Goal: Task Accomplishment & Management: Manage account settings

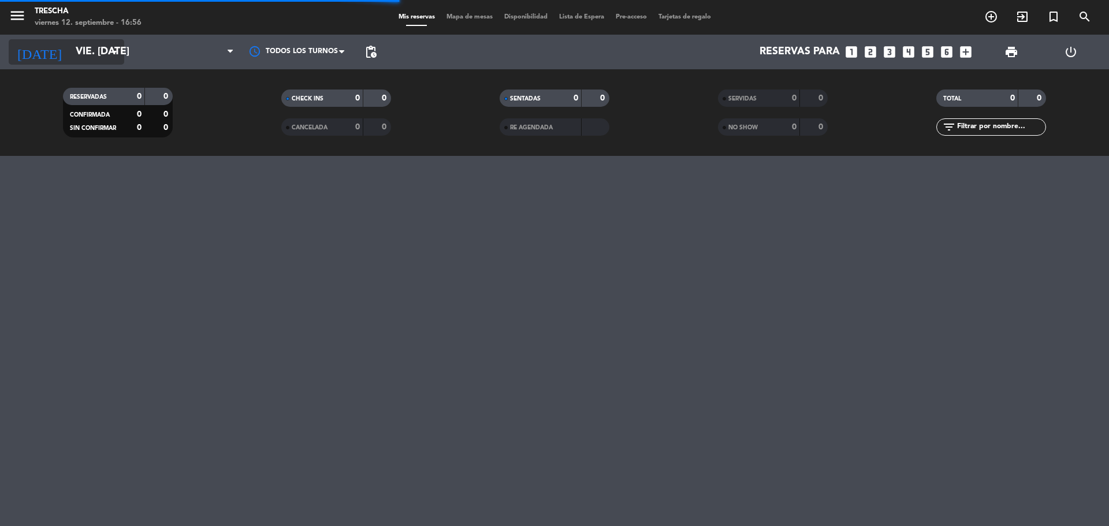
click at [89, 58] on input "vie. [DATE]" at bounding box center [137, 51] width 134 height 23
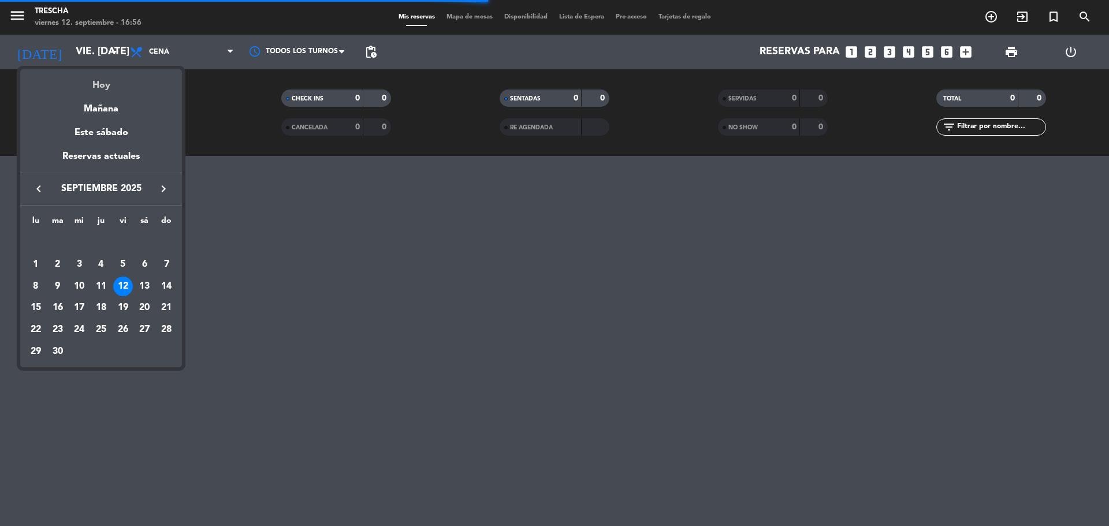
click at [98, 87] on div "Hoy" at bounding box center [101, 81] width 162 height 24
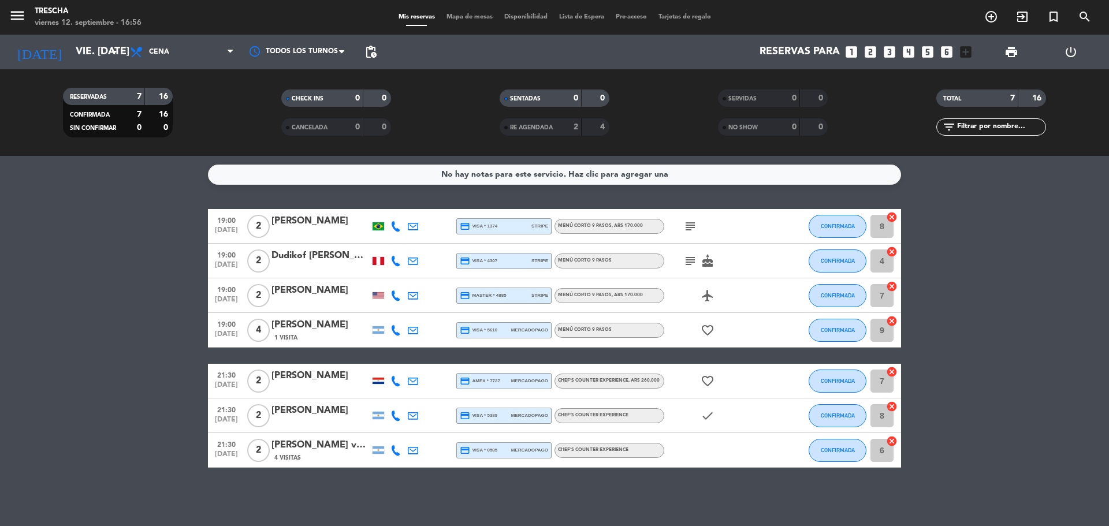
click at [322, 449] on div "[PERSON_NAME] van der [PERSON_NAME]" at bounding box center [320, 445] width 98 height 15
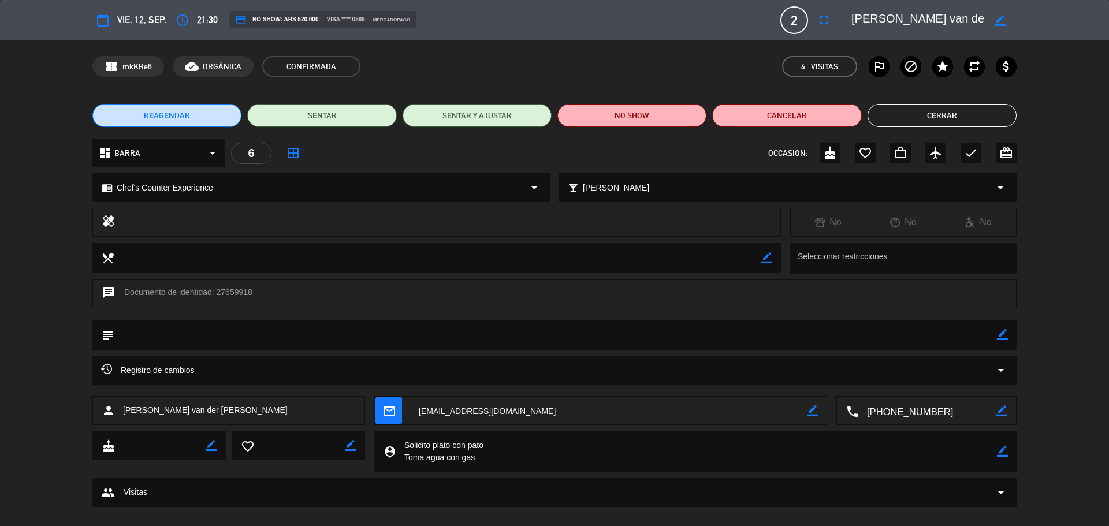
scroll to position [16, 0]
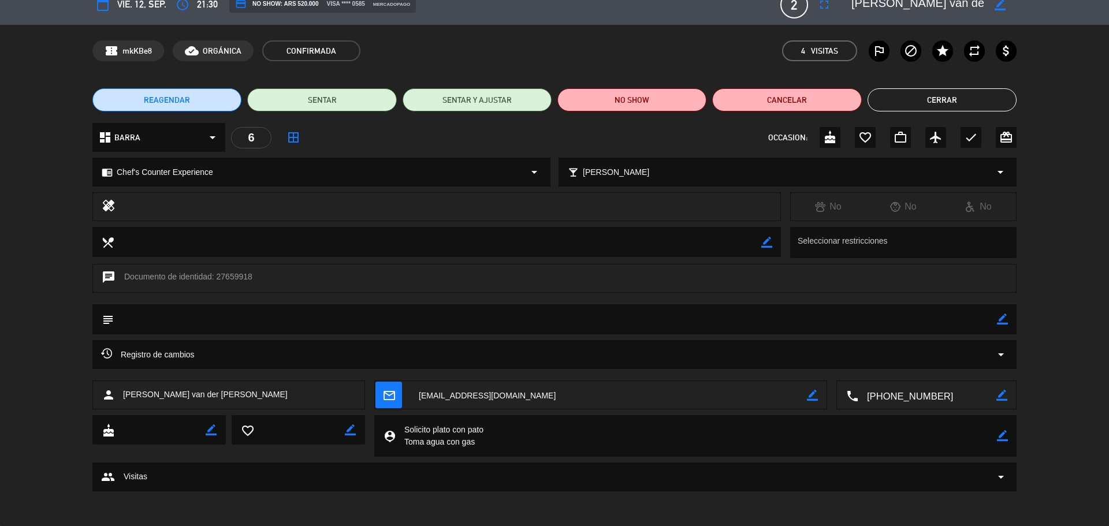
click at [933, 101] on button "Cerrar" at bounding box center [941, 99] width 149 height 23
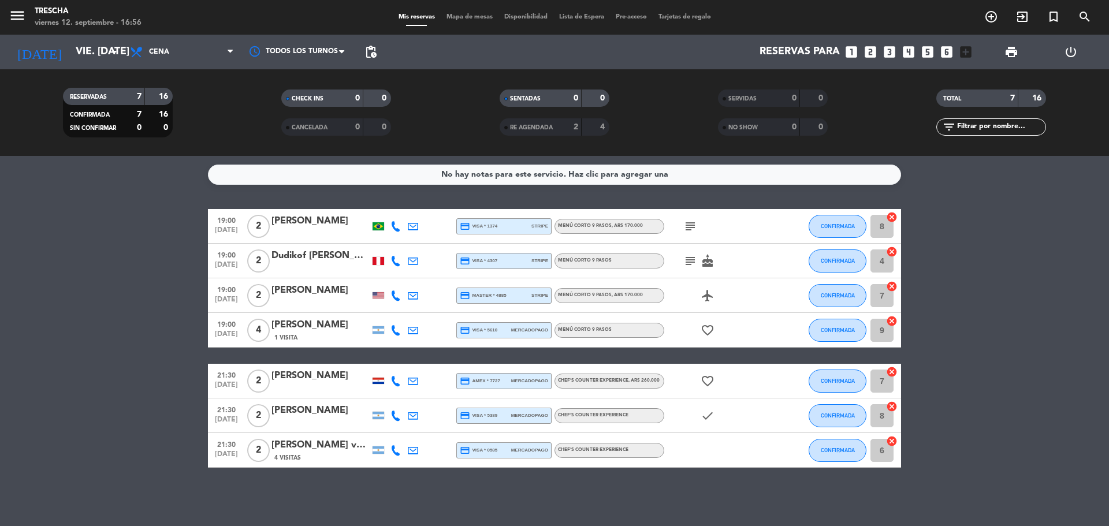
click at [328, 447] on div "[PERSON_NAME] van der [PERSON_NAME]" at bounding box center [320, 445] width 98 height 15
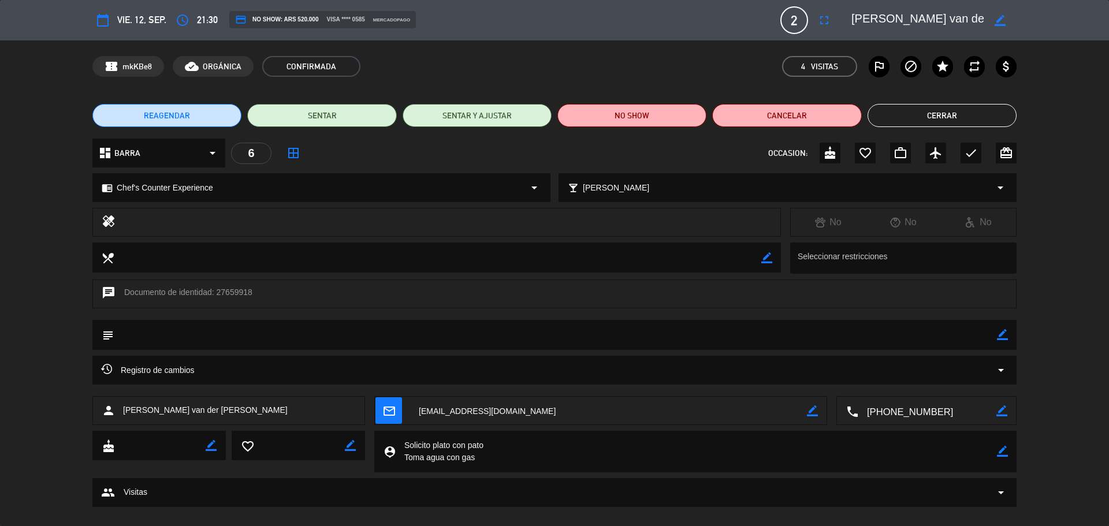
click at [650, 227] on div at bounding box center [447, 222] width 647 height 16
click at [106, 220] on icon "healing" at bounding box center [109, 222] width 14 height 16
click at [140, 222] on div at bounding box center [447, 222] width 647 height 16
drag, startPoint x: 762, startPoint y: 260, endPoint x: 725, endPoint y: 252, distance: 37.1
click at [762, 260] on icon "border_color" at bounding box center [766, 257] width 11 height 11
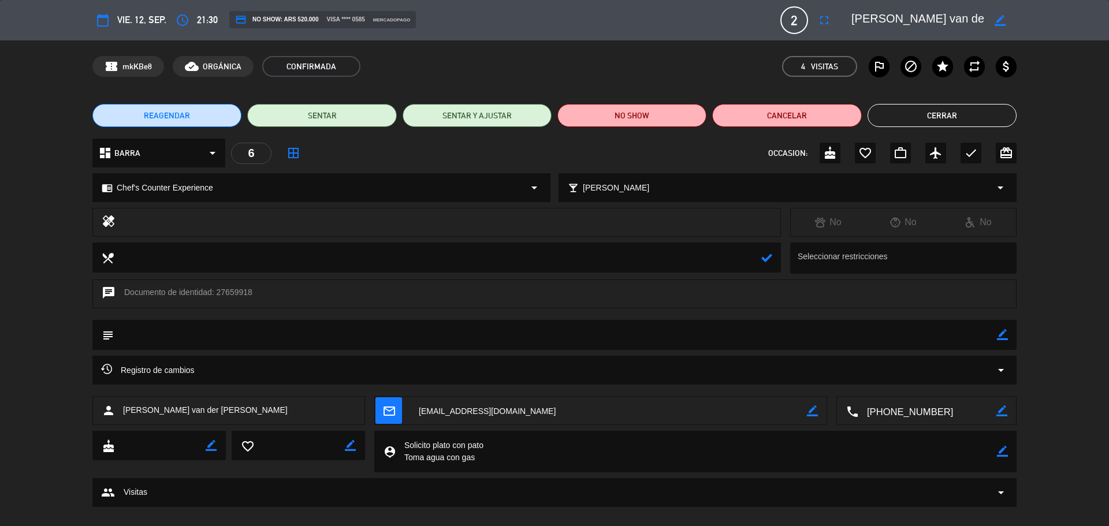
click at [171, 258] on textarea at bounding box center [437, 257] width 647 height 29
type input "[EMAIL_ADDRESS][DOMAIN_NAME]"
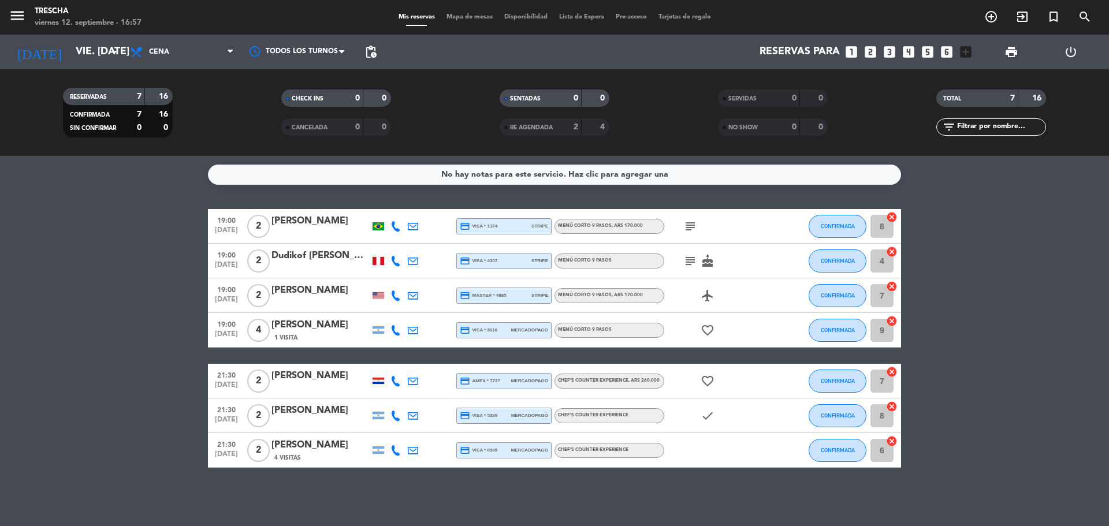
click at [327, 450] on div "[PERSON_NAME]" at bounding box center [320, 445] width 98 height 15
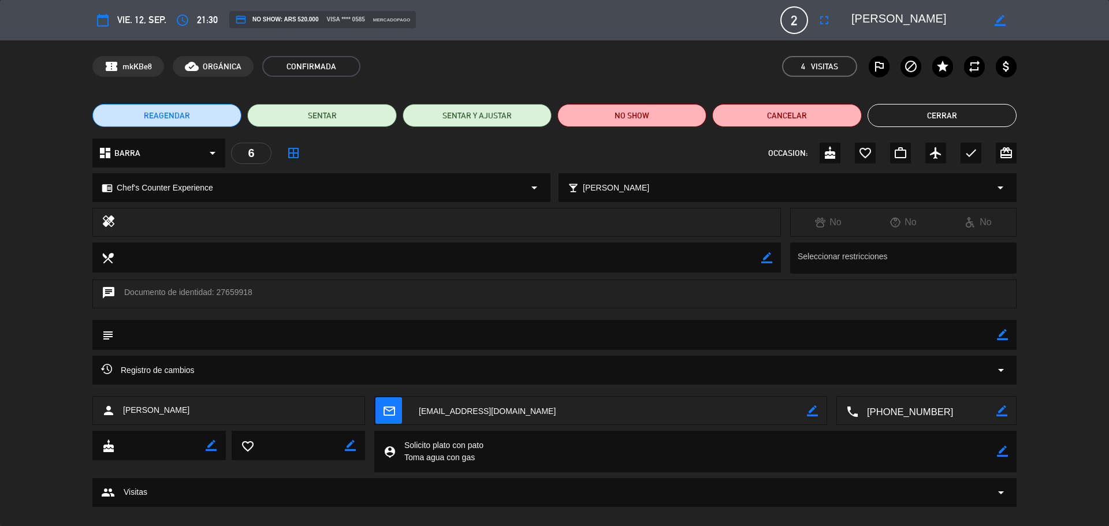
click at [765, 258] on icon "border_color" at bounding box center [766, 257] width 11 height 11
click at [271, 255] on textarea at bounding box center [437, 257] width 647 height 29
type textarea "hola"
click at [773, 263] on div "local_dining" at bounding box center [436, 258] width 688 height 30
click at [769, 260] on icon at bounding box center [766, 257] width 11 height 11
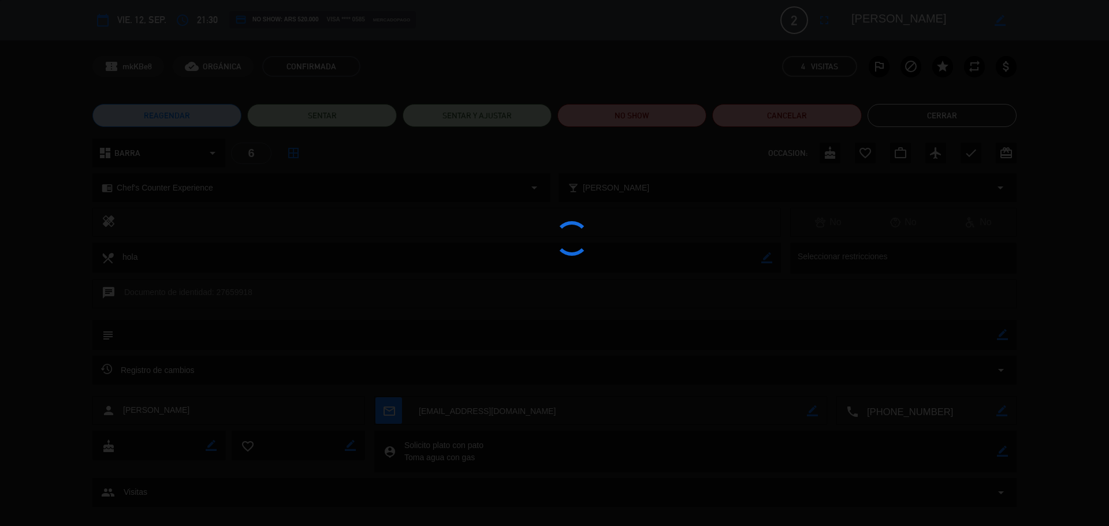
type textarea "Solicito plato con pato Toma agua con gas"
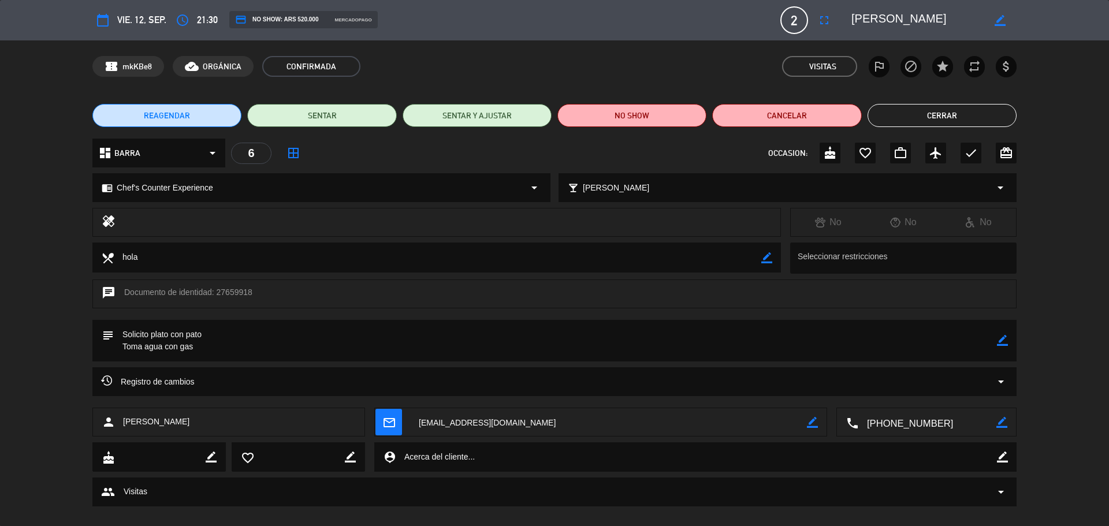
click at [934, 118] on button "Cerrar" at bounding box center [941, 115] width 149 height 23
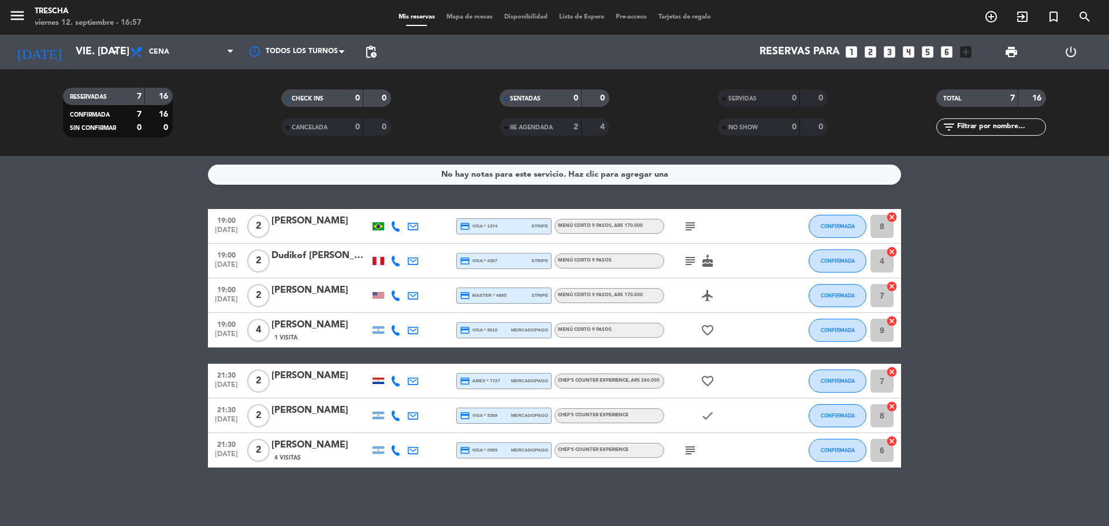
click at [689, 453] on icon "subject" at bounding box center [690, 450] width 14 height 14
click at [267, 448] on span "2" at bounding box center [258, 450] width 23 height 23
click at [286, 449] on div "[PERSON_NAME] van der [PERSON_NAME]" at bounding box center [320, 445] width 98 height 15
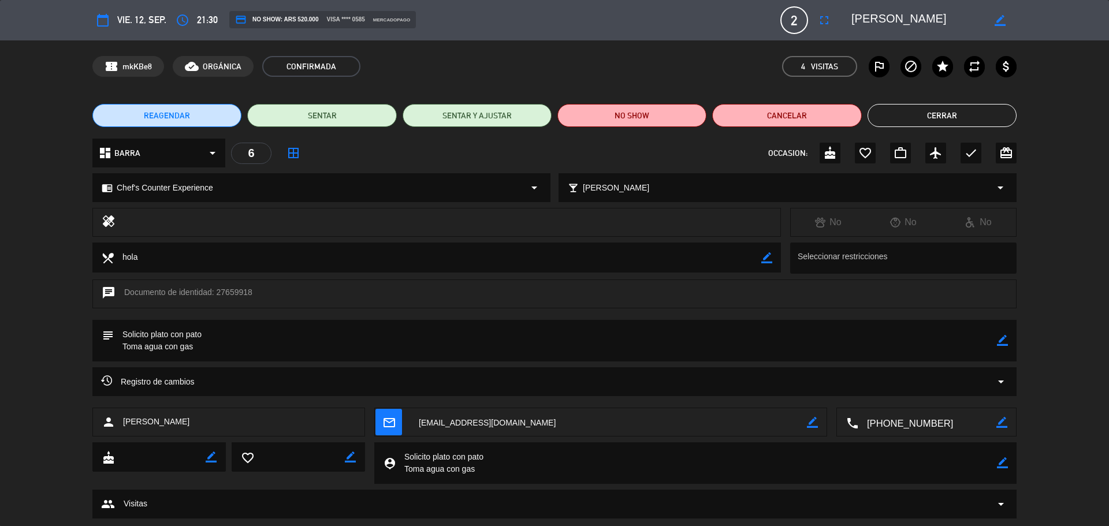
click at [138, 255] on textarea at bounding box center [437, 257] width 647 height 29
click at [922, 116] on button "Cerrar" at bounding box center [941, 115] width 149 height 23
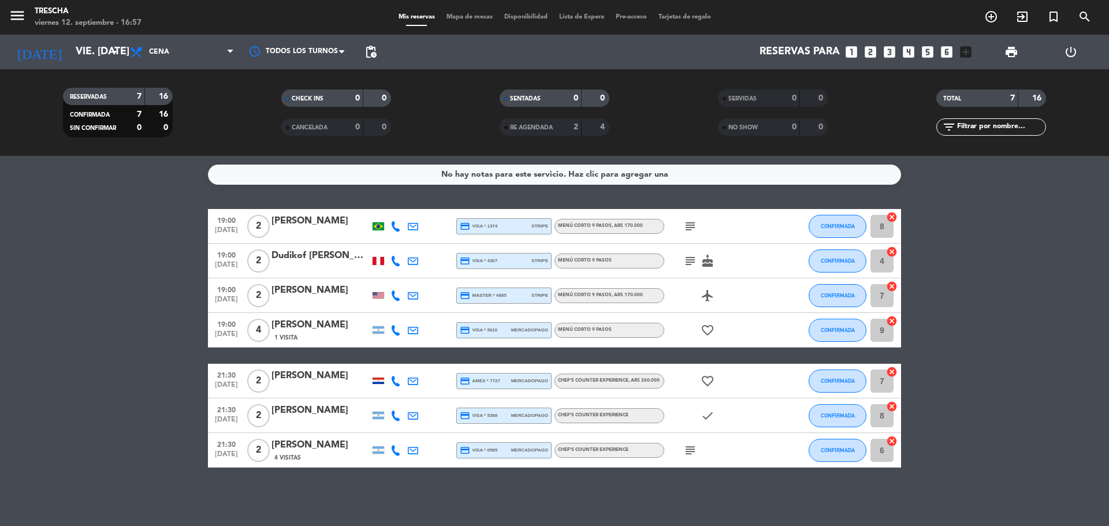
click at [689, 447] on icon "subject" at bounding box center [690, 450] width 14 height 14
click at [689, 261] on icon "subject" at bounding box center [690, 261] width 14 height 14
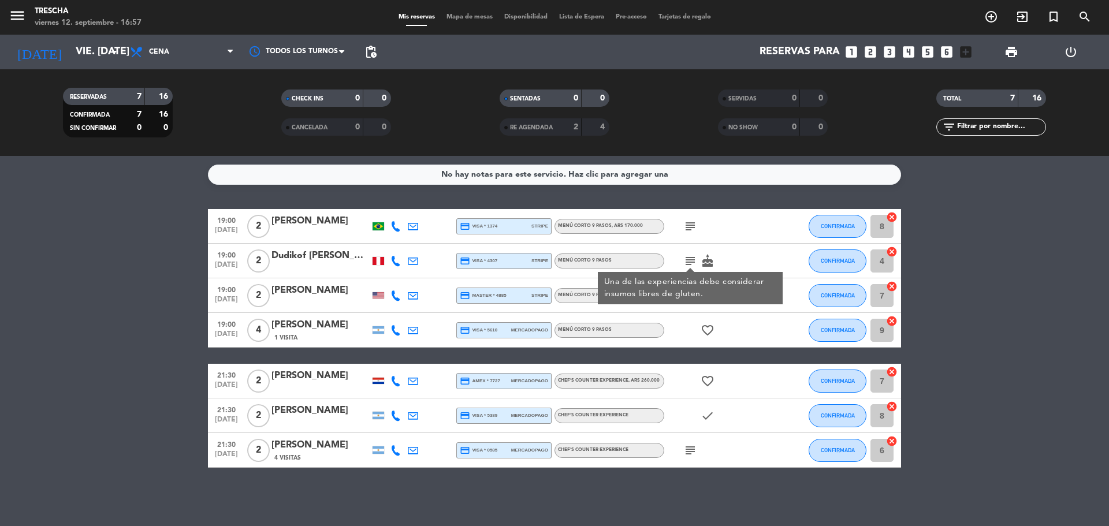
click at [691, 229] on icon "subject" at bounding box center [690, 226] width 14 height 14
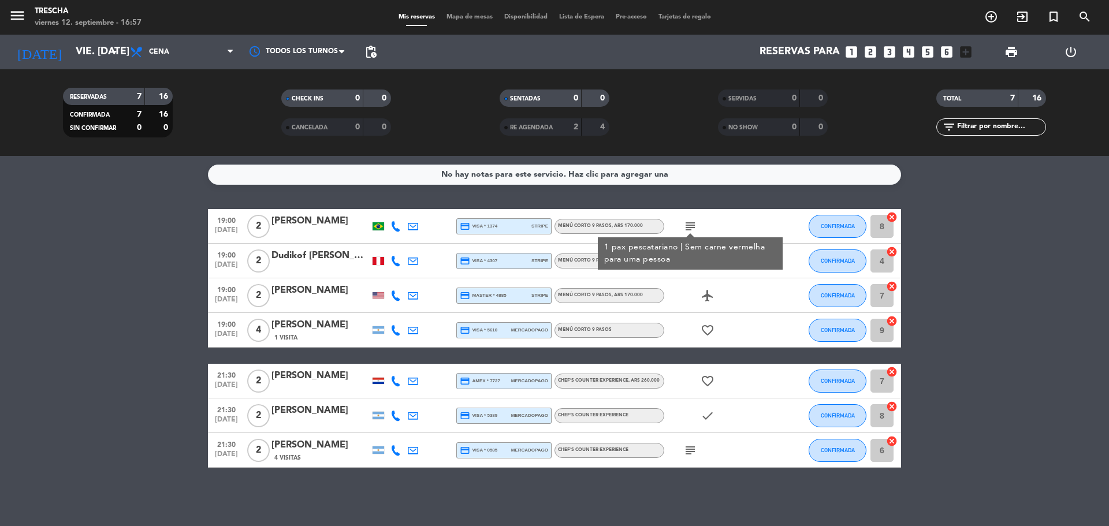
click at [108, 277] on bookings-row "19:00 sep. 12 2 Alessandra Vannier credit_card visa * 1374 stripe Menú corto 9 …" at bounding box center [554, 338] width 1109 height 259
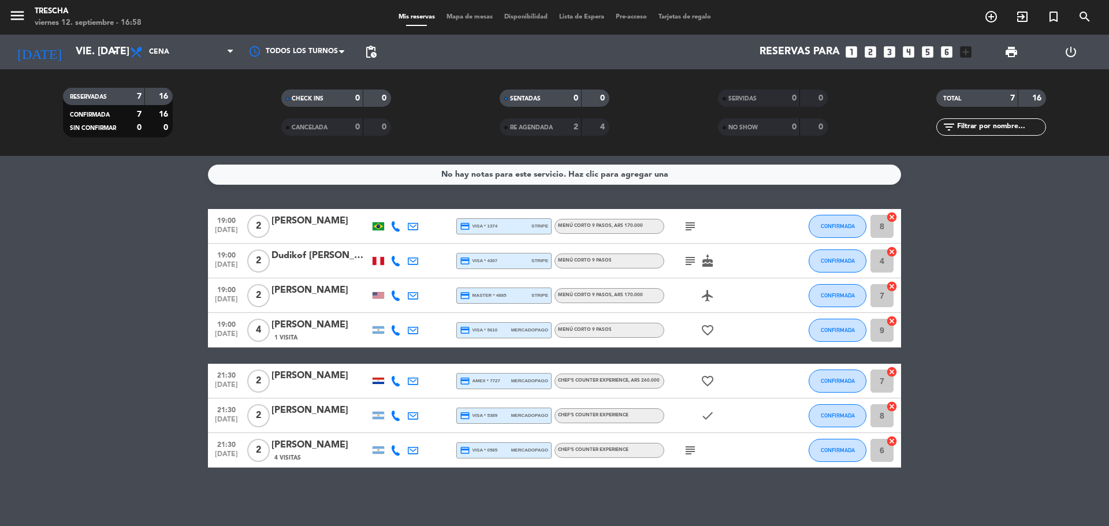
click at [76, 342] on bookings-row "19:00 sep. 12 2 Alessandra Vannier credit_card visa * 1374 stripe Menú corto 9 …" at bounding box center [554, 338] width 1109 height 259
click at [689, 229] on icon "subject" at bounding box center [690, 226] width 14 height 14
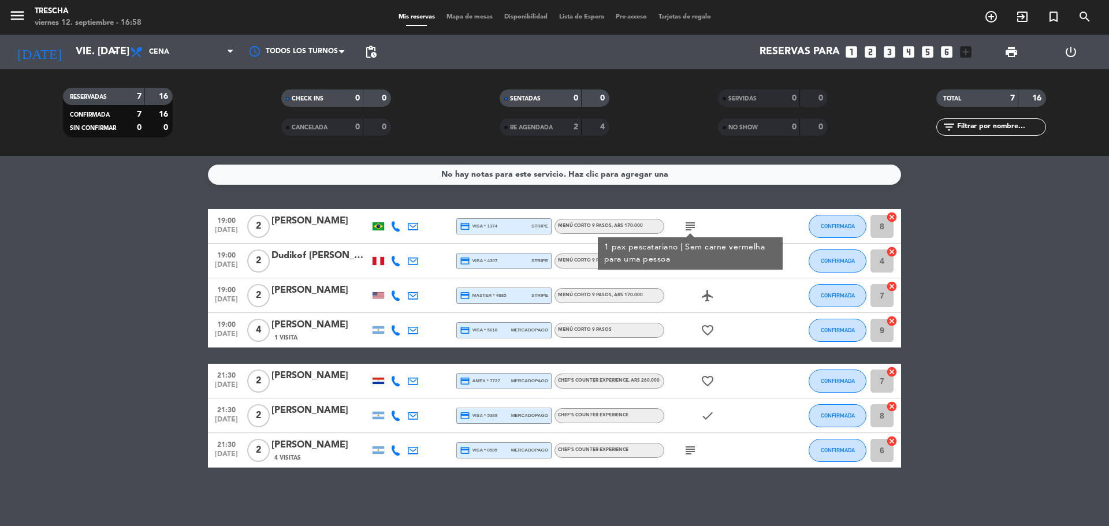
click at [971, 256] on bookings-row "19:00 sep. 12 2 Alessandra Vannier credit_card visa * 1374 stripe Menú corto 9 …" at bounding box center [554, 338] width 1109 height 259
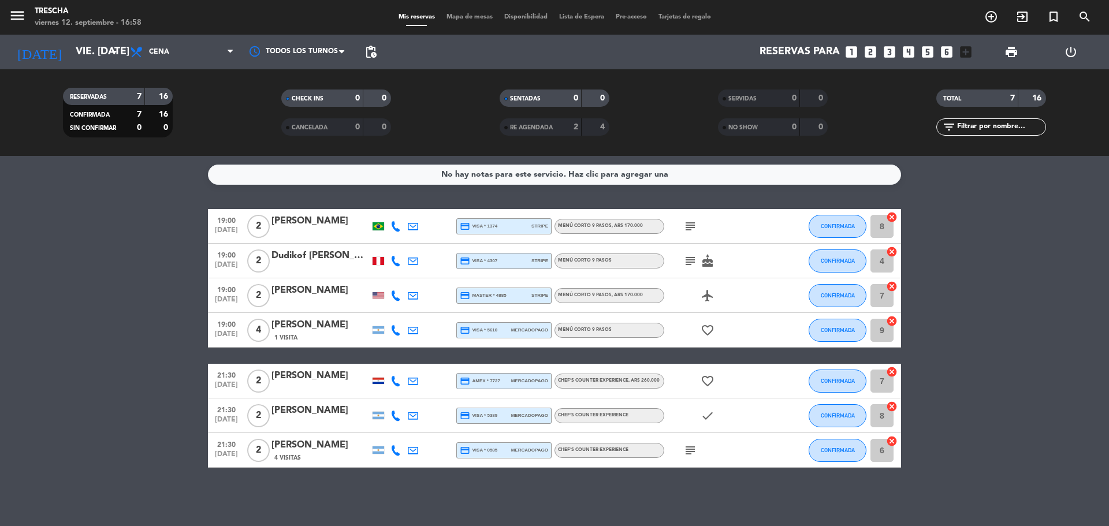
click at [693, 264] on icon "subject" at bounding box center [690, 261] width 14 height 14
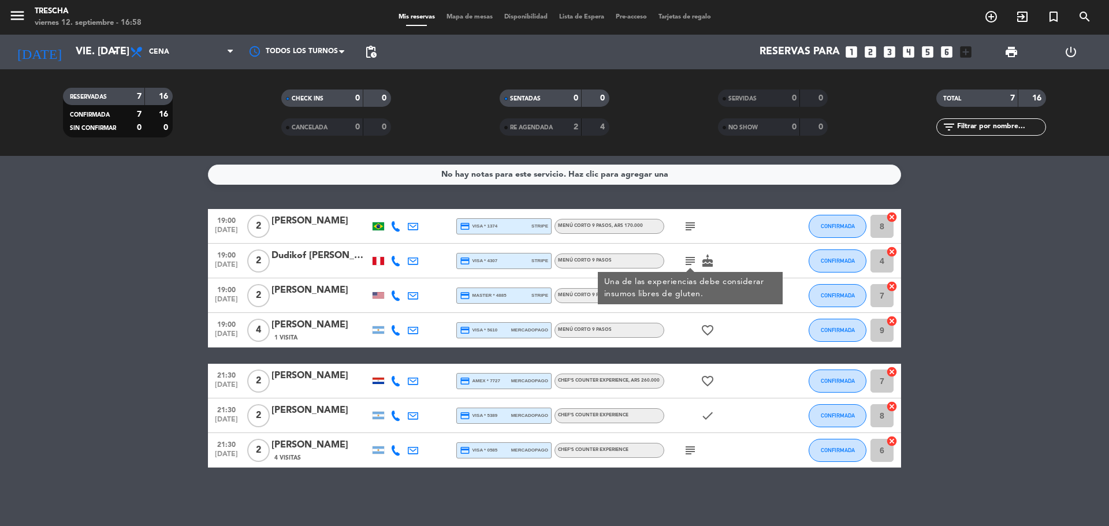
click at [1005, 260] on bookings-row "19:00 sep. 12 2 Alessandra Vannier credit_card visa * 1374 stripe Menú corto 9 …" at bounding box center [554, 338] width 1109 height 259
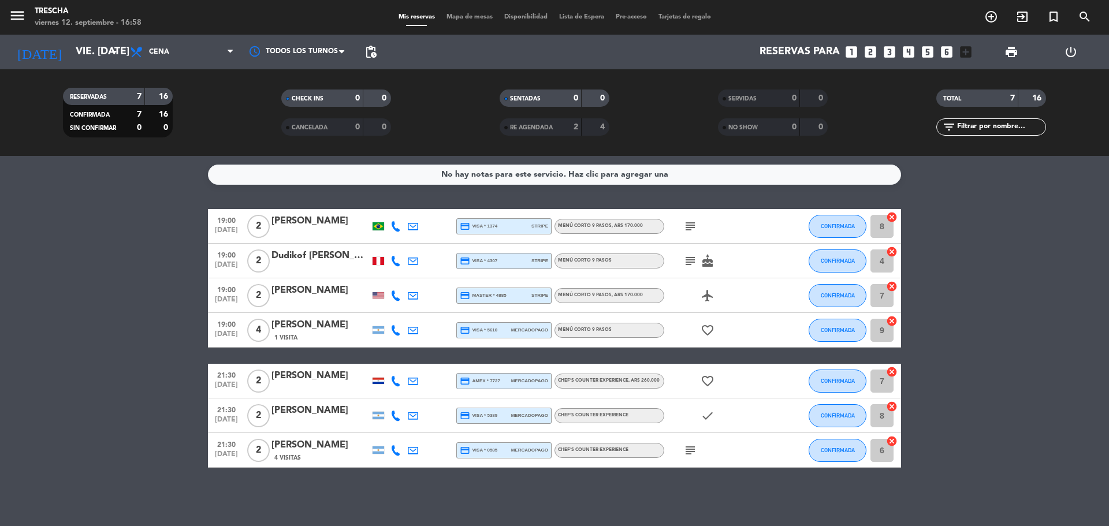
click at [690, 449] on icon "subject" at bounding box center [690, 450] width 14 height 14
click at [168, 282] on bookings-row "19:00 sep. 12 2 Alessandra Vannier credit_card visa * 1374 stripe Menú corto 9 …" at bounding box center [554, 338] width 1109 height 259
